Goal: Information Seeking & Learning: Learn about a topic

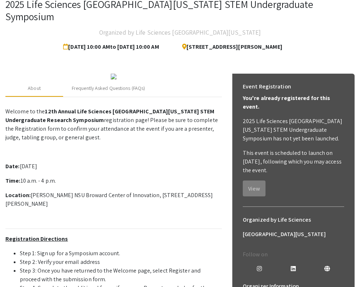
scroll to position [48, 0]
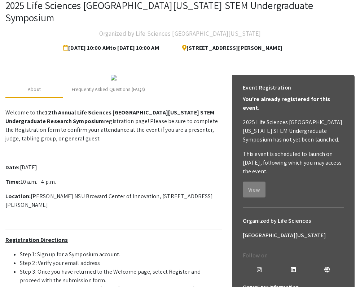
drag, startPoint x: 316, startPoint y: 34, endPoint x: 180, endPoint y: 38, distance: 136.0
click at [180, 41] on div "[STREET_ADDRESS][PERSON_NAME]" at bounding box center [233, 48] width 128 height 14
copy span "[STREET_ADDRESS][PERSON_NAME]"
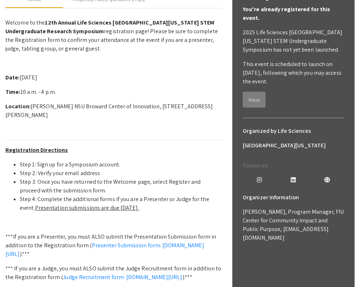
scroll to position [137, 0]
drag, startPoint x: 28, startPoint y: 155, endPoint x: 66, endPoint y: 168, distance: 40.2
click at [67, 120] on p "Location: [PERSON_NAME] NSU Broward Center of Innovation, [STREET_ADDRESS][PERS…" at bounding box center [113, 110] width 216 height 17
copy p "[PERSON_NAME] NSU Broward Center of Innovation, [STREET_ADDRESS][PERSON_NAME]"
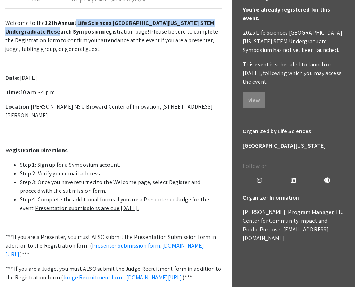
drag, startPoint x: 74, startPoint y: 71, endPoint x: 59, endPoint y: 81, distance: 18.0
click at [59, 35] on strong "12th Annual Life Sciences [GEOGRAPHIC_DATA][US_STATE] STEM Undergraduate Resear…" at bounding box center [109, 27] width 209 height 16
copy strong "Life Sciences [GEOGRAPHIC_DATA][US_STATE] STEM Undergraduate Research Symposium"
drag, startPoint x: 30, startPoint y: 155, endPoint x: 82, endPoint y: 164, distance: 51.9
click at [82, 120] on p "Location: [PERSON_NAME] NSU Broward Center of Innovation, [STREET_ADDRESS][PERS…" at bounding box center [113, 110] width 216 height 17
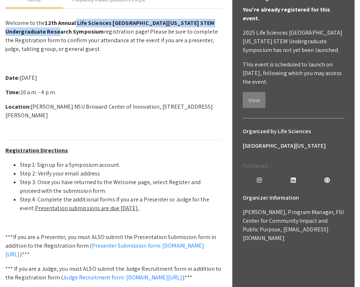
copy p "[PERSON_NAME] NSU Broward Center of Innovation, [STREET_ADDRESS][PERSON_NAME]"
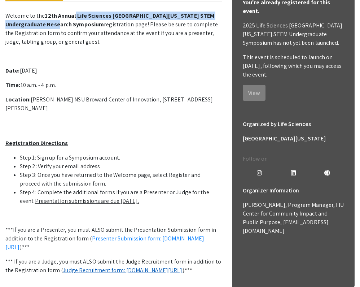
scroll to position [137, 0]
